Goal: Task Accomplishment & Management: Complete application form

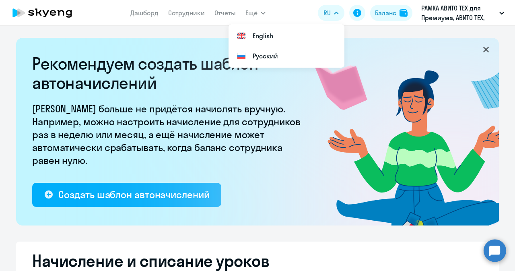
select select "10"
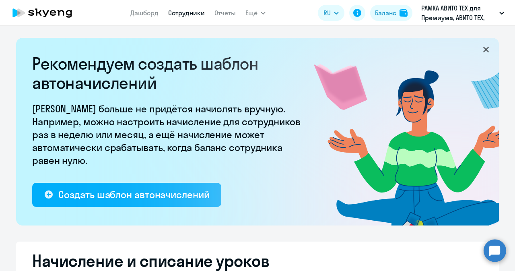
click at [181, 15] on link "Сотрудники" at bounding box center [186, 13] width 37 height 8
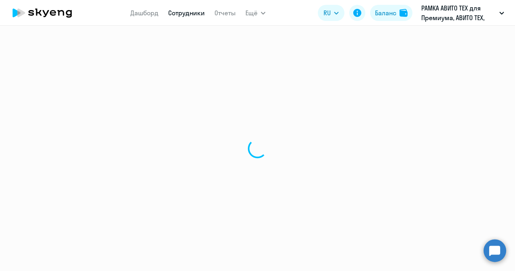
select select "30"
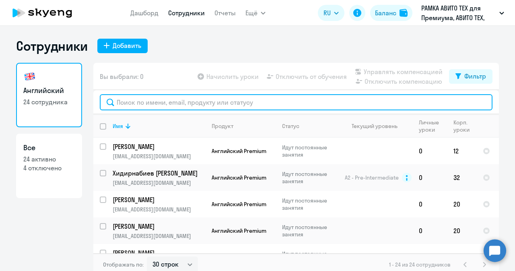
click at [151, 105] on input "text" at bounding box center [296, 102] width 393 height 16
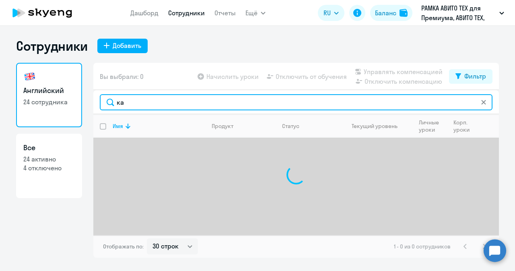
type input "к"
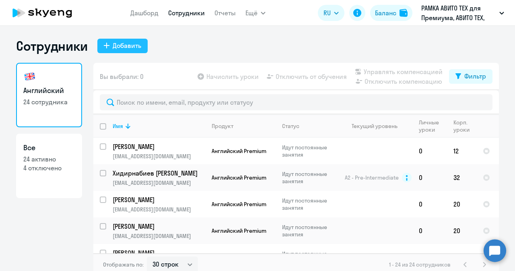
click at [116, 43] on div "Добавить" at bounding box center [127, 46] width 29 height 10
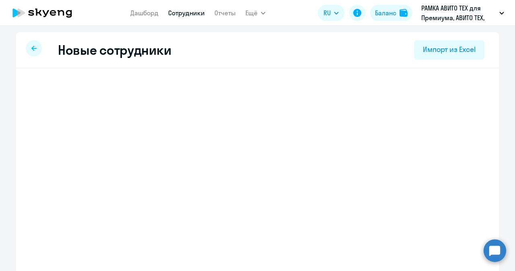
select select "english_adult_not_native_speaker_premium"
select select "3"
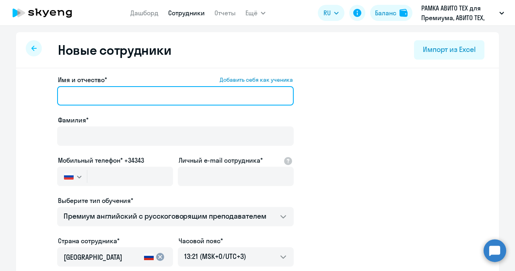
paste input "[PERSON_NAME]"
click at [133, 103] on input "[PERSON_NAME]" at bounding box center [175, 95] width 237 height 19
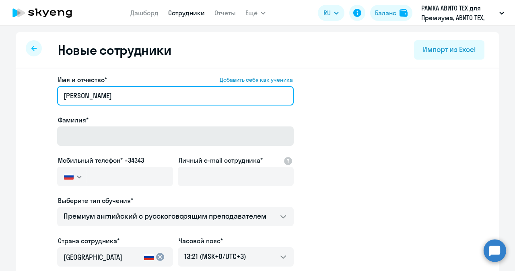
type input "[PERSON_NAME]"
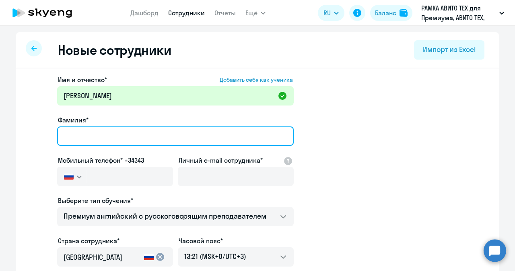
click at [99, 133] on input "Фамилия*" at bounding box center [175, 135] width 237 height 19
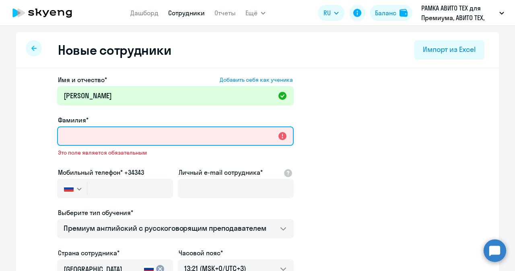
paste input "[PERSON_NAME]"
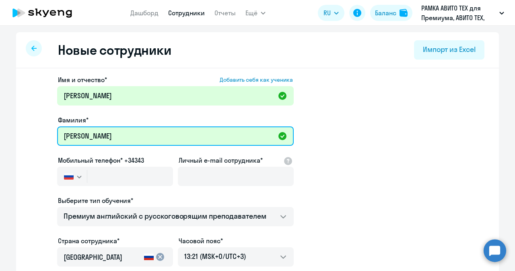
click at [76, 136] on input "[PERSON_NAME]" at bounding box center [175, 135] width 237 height 19
type input "[PERSON_NAME]"
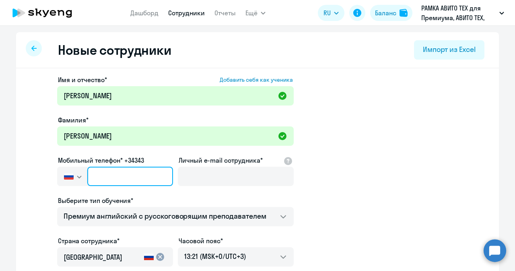
click at [123, 175] on input "text" at bounding box center [130, 176] width 86 height 19
paste input "[PHONE_NUMBER]"
type input "[PHONE_NUMBER]"
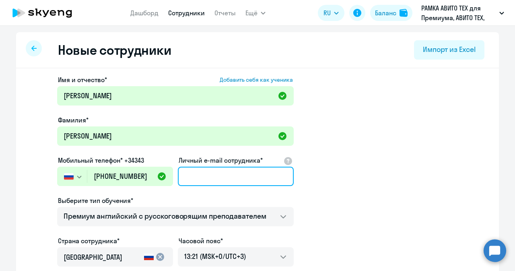
click at [191, 179] on input "Личный e-mail сотрудника*" at bounding box center [236, 176] width 116 height 19
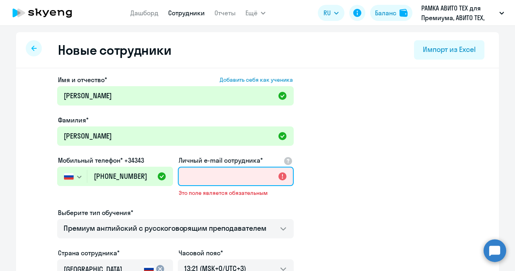
paste input "[EMAIL_ADDRESS][DOMAIN_NAME]"
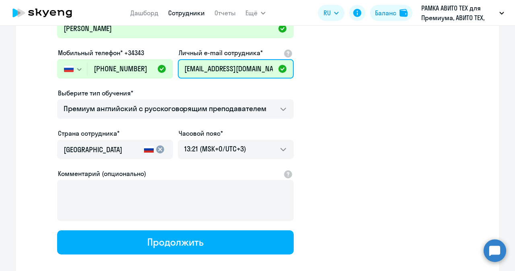
scroll to position [109, 0]
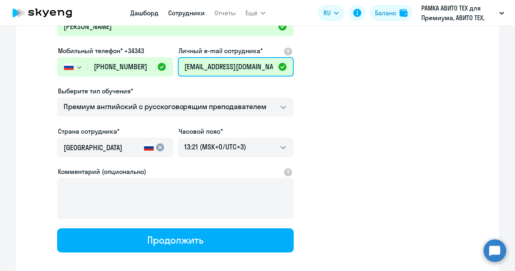
type input "[EMAIL_ADDRESS][DOMAIN_NAME]"
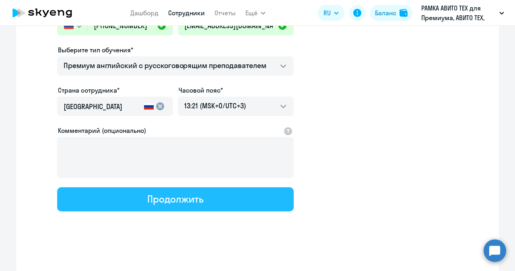
click at [157, 194] on div "Продолжить" at bounding box center [175, 198] width 56 height 13
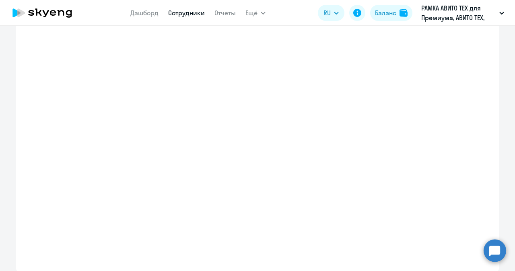
scroll to position [196, 0]
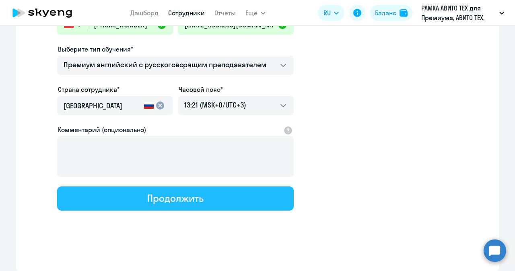
select select "english_adult_not_native_speaker_premium"
select select "3"
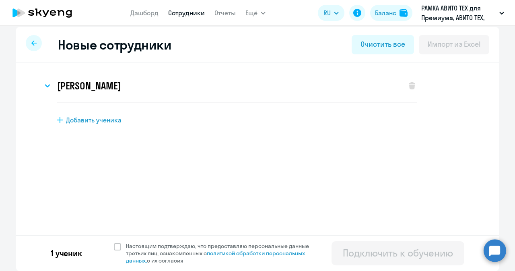
scroll to position [0, 0]
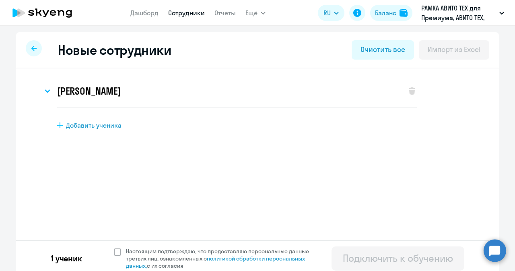
click at [116, 249] on span at bounding box center [117, 251] width 7 height 7
click at [114, 247] on input "Настоящим подтверждаю, что предоставляю персональные данные третьих лиц, ознако…" at bounding box center [113, 247] width 0 height 0
checkbox input "true"
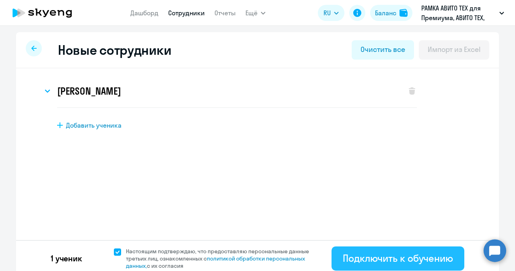
click at [355, 260] on div "Подключить к обучению" at bounding box center [398, 258] width 110 height 13
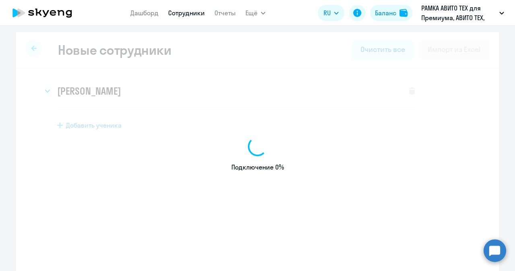
select select "english_adult_not_native_speaker_premium"
select select "3"
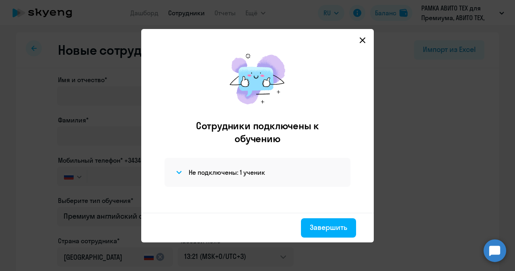
click at [361, 43] on svg-icon at bounding box center [363, 40] width 10 height 10
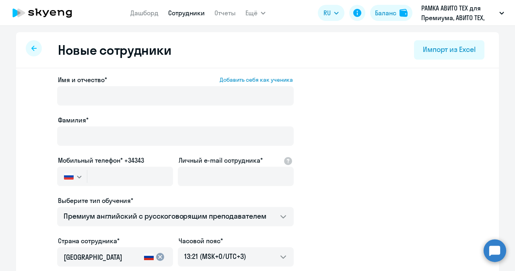
select select "30"
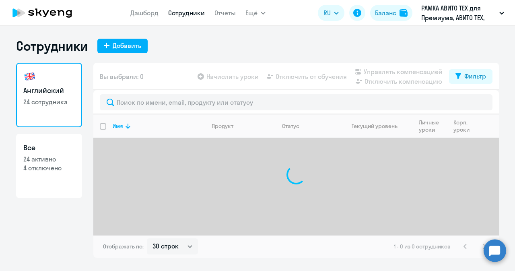
click at [494, 255] on circle at bounding box center [495, 250] width 23 height 23
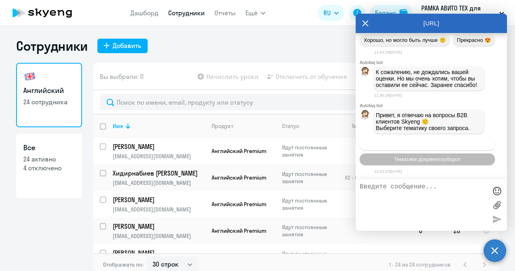
click at [435, 150] on button "Операционное сопровождение" at bounding box center [427, 144] width 135 height 12
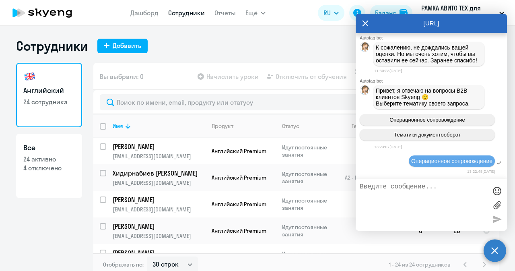
scroll to position [22747, 0]
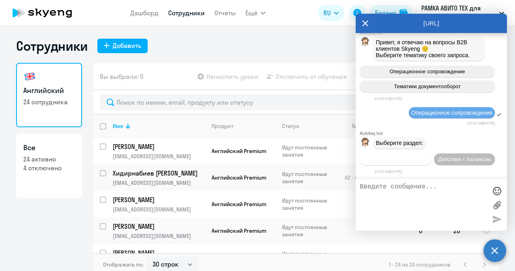
click at [414, 158] on span "Действия по сотрудникам" at bounding box center [395, 159] width 62 height 6
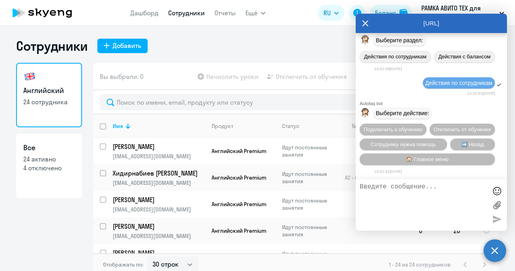
scroll to position [22866, 0]
click at [423, 126] on span "Подключить к обучению" at bounding box center [393, 129] width 59 height 6
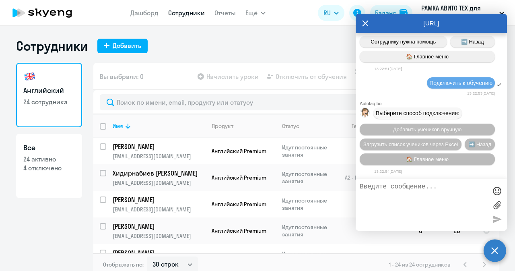
scroll to position [22969, 0]
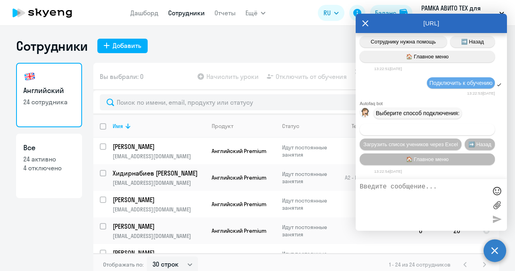
click at [418, 133] on button "Добавить учеников вручную" at bounding box center [427, 130] width 135 height 12
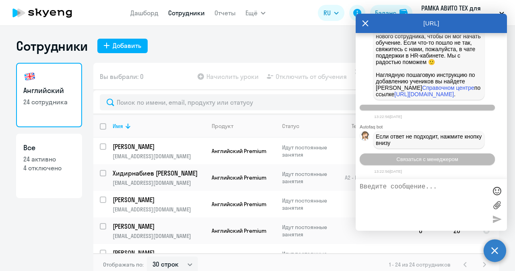
scroll to position [23367, 0]
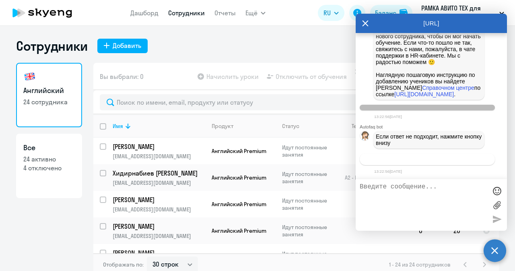
drag, startPoint x: 400, startPoint y: 190, endPoint x: 410, endPoint y: 159, distance: 32.5
click at [410, 159] on div "[URL] Autofaq bot Привет, я отвечаю на вопросы B2B клиентов Skyeng 🙂 Выберите т…" at bounding box center [431, 122] width 151 height 217
click at [410, 159] on span "Связаться с менеджером" at bounding box center [427, 159] width 62 height 6
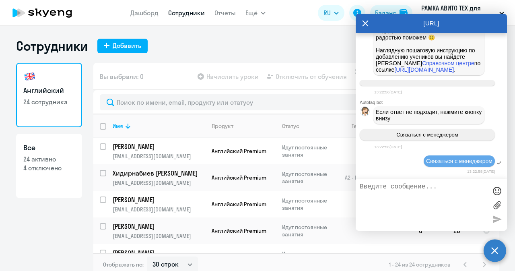
scroll to position [23392, 0]
click at [401, 196] on textarea at bounding box center [423, 204] width 127 height 43
paste textarea "[PERSON_NAME]"
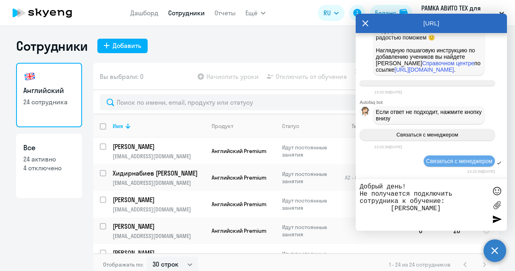
click at [390, 213] on textarea "Добрый день! Не получается подключить сотрудника к обучение: [PERSON_NAME]" at bounding box center [423, 204] width 127 height 43
click at [389, 210] on textarea "Добрый день! Не получается подключить сотрудника к обучение: [PERSON_NAME]" at bounding box center [423, 204] width 127 height 43
click at [379, 220] on textarea "Добрый день! Не получается подключить сотрудника к обучение: [PERSON_NAME]" at bounding box center [423, 204] width 127 height 43
click at [481, 212] on textarea "Добрый день! Не получается подключить сотрудника к обучение: [PERSON_NAME]" at bounding box center [423, 204] width 127 height 43
paste textarea "[EMAIL_ADDRESS][DOMAIN_NAME]"
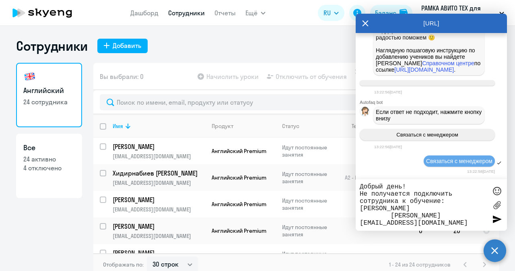
click at [386, 219] on textarea "Добрый день! Не получается подключить сотрудника к обучение: [PERSON_NAME] [PER…" at bounding box center [423, 204] width 127 height 43
click at [446, 220] on textarea "Добрый день! Не получается подключить сотрудника к обучение: [PERSON_NAME] [PER…" at bounding box center [423, 204] width 127 height 43
paste textarea "79603619342"
click at [388, 220] on textarea "Добрый день! Не получается подключить сотрудника к обучение: [PERSON_NAME] [PER…" at bounding box center [423, 204] width 127 height 43
click at [414, 227] on div "Добрый день! Не получается подключить сотрудника к обучение: [PERSON_NAME] [PER…" at bounding box center [431, 205] width 151 height 52
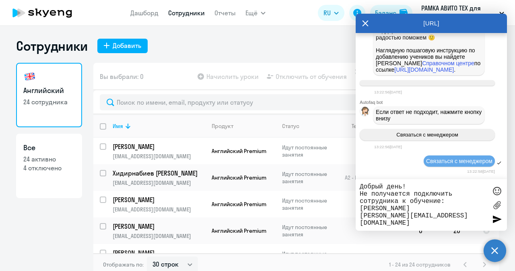
click at [411, 223] on textarea "Добрый день! Не получается подключить сотрудника к обучение: [PERSON_NAME] [PER…" at bounding box center [423, 204] width 127 height 43
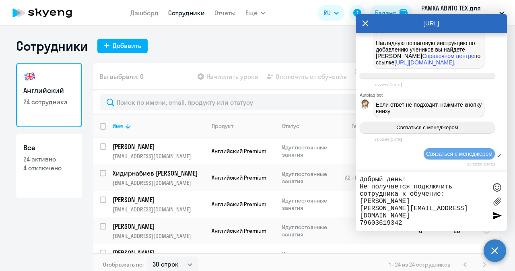
scroll to position [23444, 0]
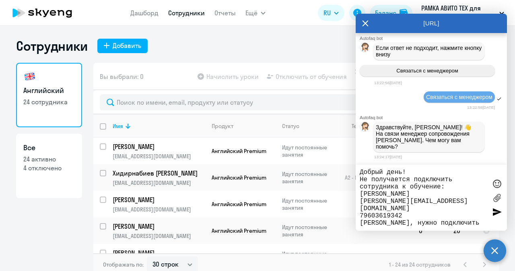
type textarea "Добрый день! Не получается подключить сотрудника к обучение: [PERSON_NAME] [PER…"
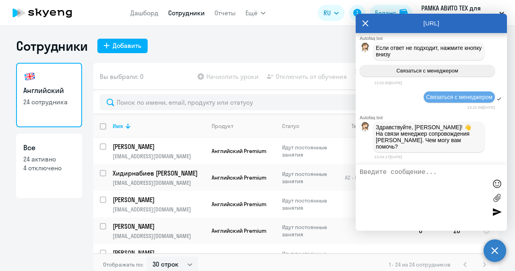
scroll to position [23506, 0]
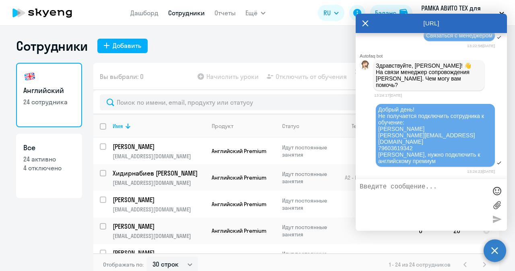
click at [366, 20] on icon at bounding box center [365, 23] width 6 height 19
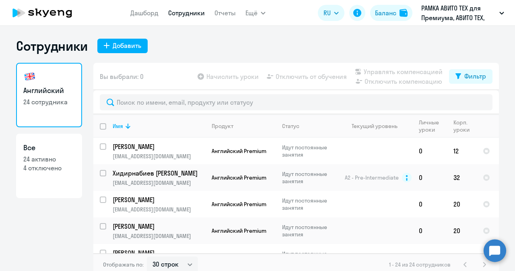
click at [489, 247] on circle at bounding box center [495, 250] width 23 height 23
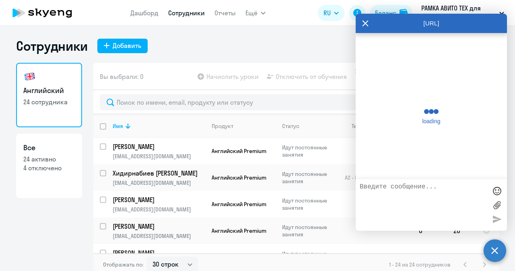
scroll to position [0, 0]
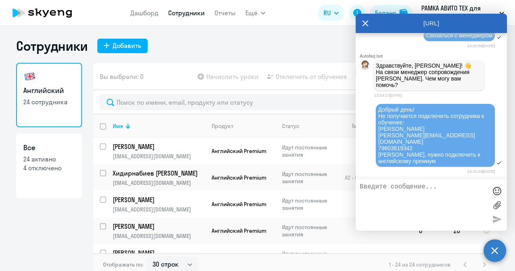
click at [489, 247] on circle at bounding box center [495, 250] width 23 height 23
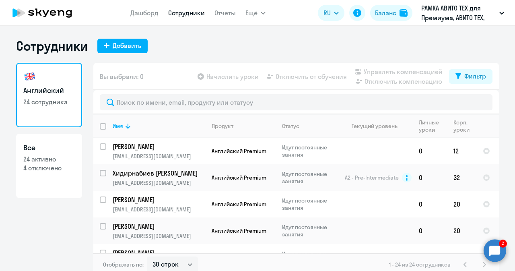
click at [497, 243] on circle at bounding box center [495, 250] width 23 height 23
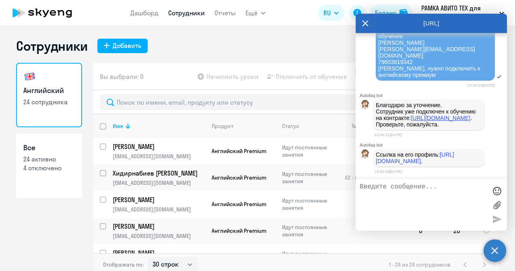
click at [449, 115] on link "[URL][DOMAIN_NAME]" at bounding box center [441, 118] width 60 height 6
click at [400, 161] on link "[URL][DOMAIN_NAME]" at bounding box center [415, 157] width 78 height 13
click at [421, 193] on textarea at bounding box center [423, 204] width 127 height 43
type textarea "нужно подключить его на премиум, это возможно?"
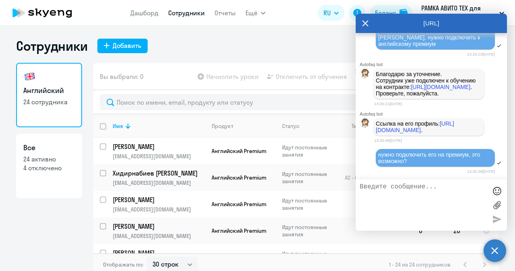
scroll to position [23637, 0]
click at [365, 23] on icon at bounding box center [365, 23] width 6 height 19
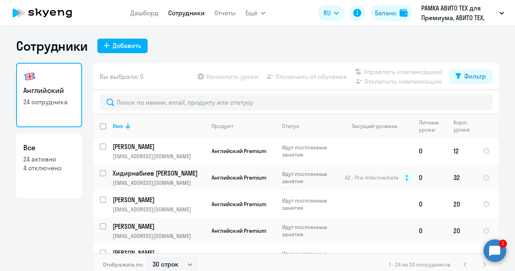
click at [495, 254] on circle at bounding box center [495, 250] width 23 height 23
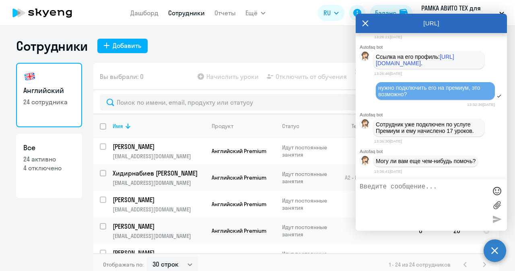
scroll to position [23679, 0]
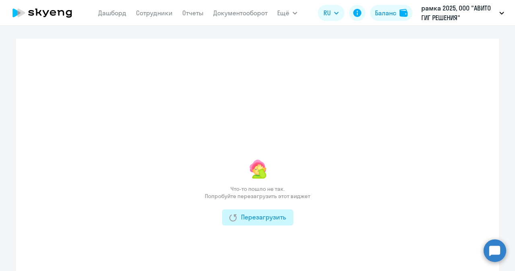
click at [256, 211] on button "Перезагрузить" at bounding box center [257, 217] width 71 height 16
